Goal: Transaction & Acquisition: Book appointment/travel/reservation

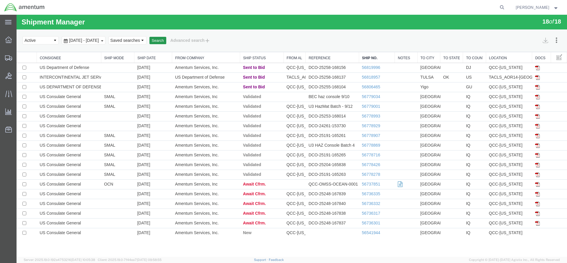
drag, startPoint x: 186, startPoint y: 40, endPoint x: 27, endPoint y: 67, distance: 161.6
click at [166, 40] on button "Search" at bounding box center [157, 41] width 17 height 8
click at [166, 38] on button "Search" at bounding box center [157, 41] width 17 height 8
click at [166, 39] on button "Search" at bounding box center [157, 41] width 17 height 8
click at [166, 40] on button "Search" at bounding box center [157, 41] width 17 height 8
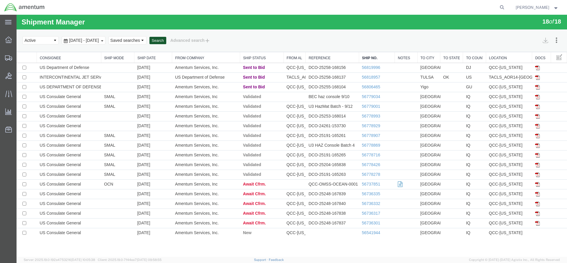
click at [166, 41] on button "Search" at bounding box center [157, 41] width 17 height 8
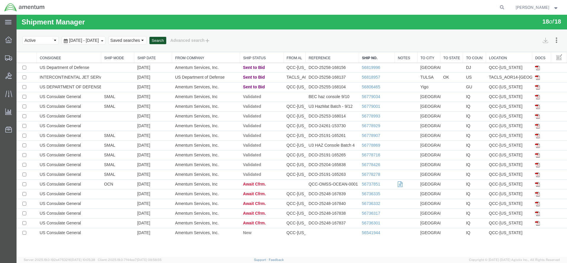
click at [166, 41] on button "Search" at bounding box center [157, 41] width 17 height 8
click at [166, 38] on button "Search" at bounding box center [157, 41] width 17 height 8
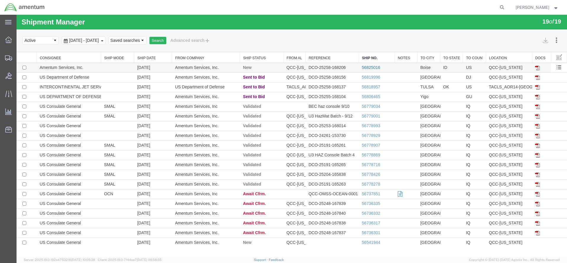
click at [367, 67] on link "56825016" at bounding box center [370, 67] width 18 height 5
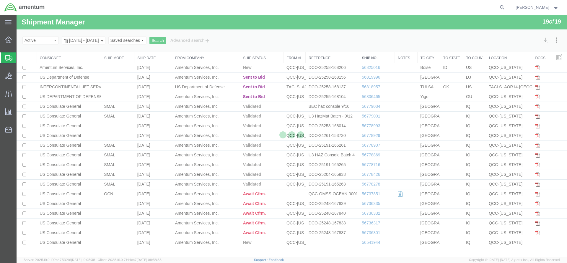
select select "42668"
select select "42730"
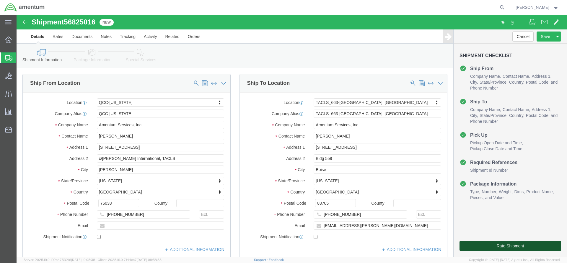
click button "Rate Shipment"
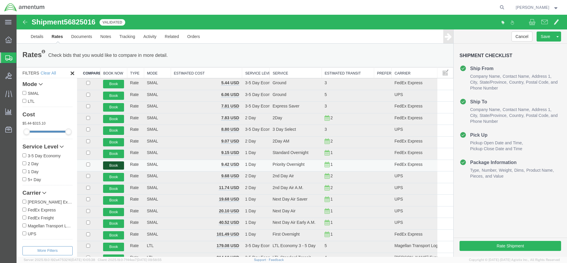
click at [115, 163] on button "Book" at bounding box center [113, 166] width 21 height 9
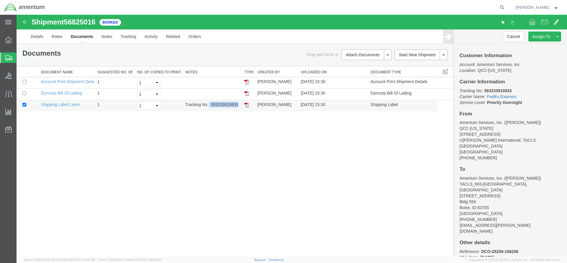
drag, startPoint x: 210, startPoint y: 103, endPoint x: 233, endPoint y: 104, distance: 23.3
click at [238, 105] on td "Tracking No.: 393233910833" at bounding box center [211, 106] width 59 height 12
copy td "393233910833"
click at [247, 105] on img at bounding box center [246, 105] width 5 height 5
